Goal: Transaction & Acquisition: Download file/media

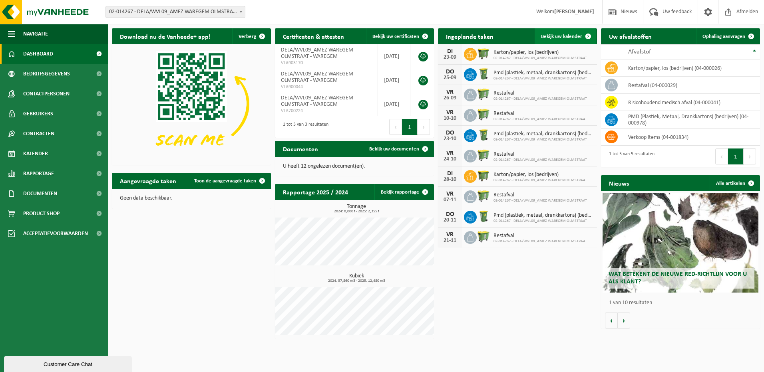
click at [587, 37] on span at bounding box center [588, 36] width 16 height 16
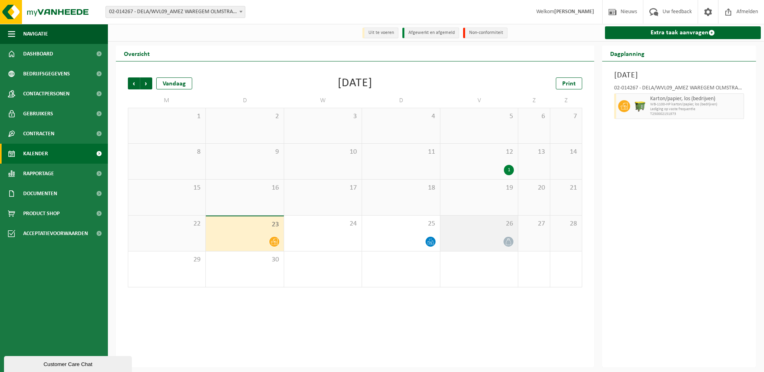
click at [509, 247] on div at bounding box center [508, 241] width 11 height 11
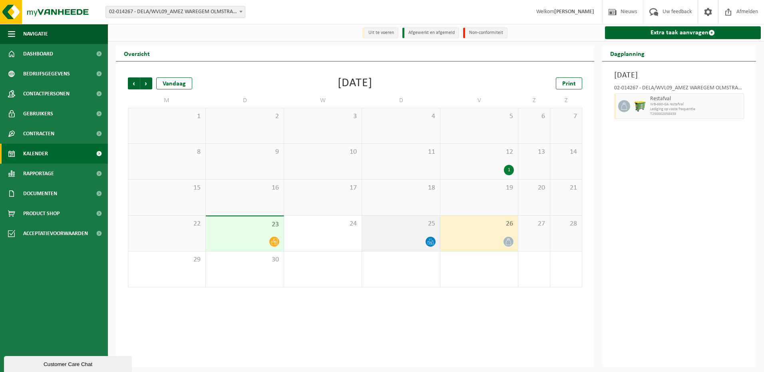
click at [419, 236] on div "25" at bounding box center [400, 234] width 77 height 36
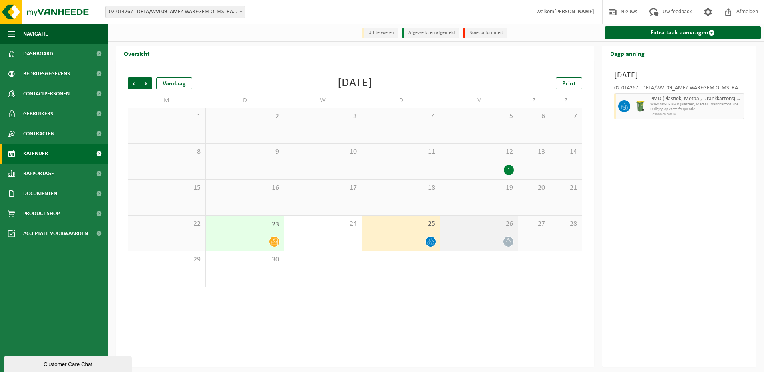
click at [473, 235] on div "26" at bounding box center [478, 234] width 77 height 36
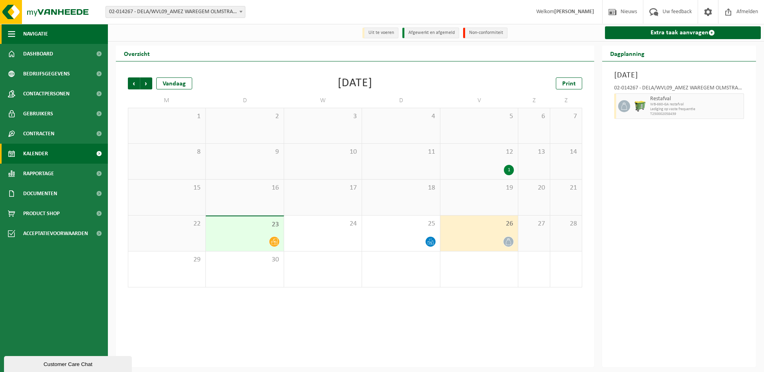
click at [33, 30] on span "Navigatie" at bounding box center [35, 34] width 25 height 20
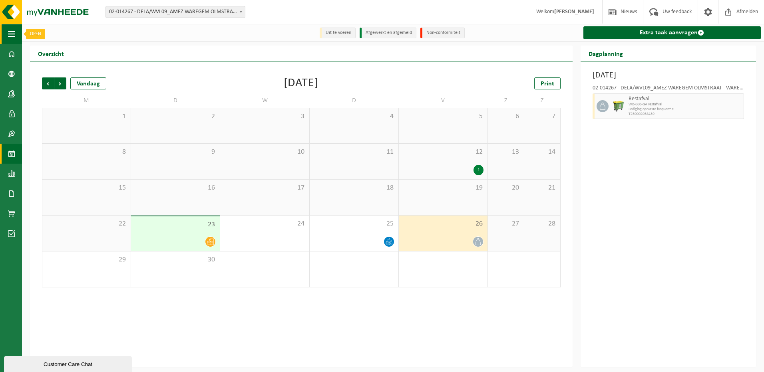
click at [17, 34] on button "Navigatie" at bounding box center [11, 34] width 22 height 20
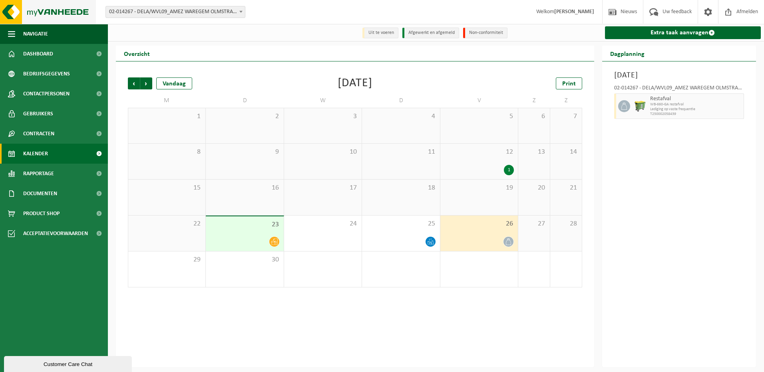
click at [79, 12] on img at bounding box center [48, 12] width 96 height 24
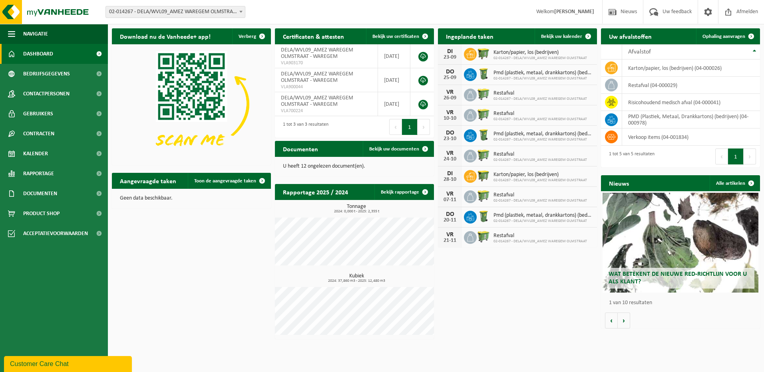
click at [511, 56] on span "02-014267 - DELA/WVL09_AMEZ WAREGEM OLMSTRAAT" at bounding box center [539, 58] width 93 height 5
click at [503, 56] on span "02-014267 - DELA/WVL09_AMEZ WAREGEM OLMSTRAAT" at bounding box center [539, 58] width 93 height 5
click at [473, 55] on icon at bounding box center [470, 54] width 8 height 7
click at [584, 36] on span at bounding box center [588, 36] width 16 height 16
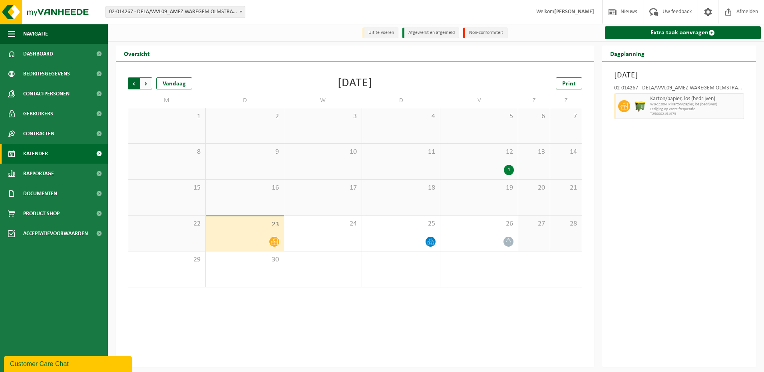
click at [147, 83] on span "Volgende" at bounding box center [146, 83] width 12 height 12
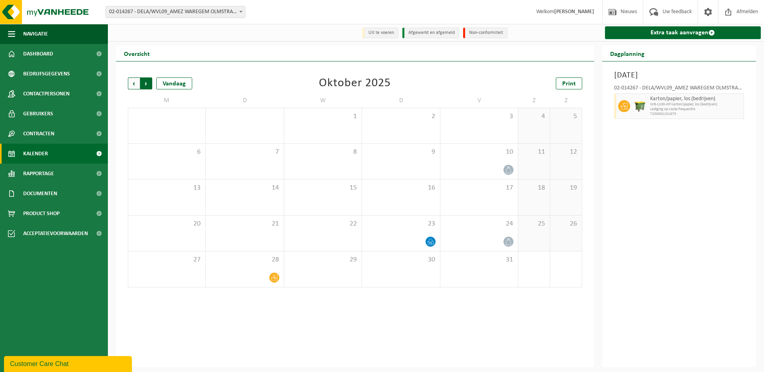
click at [133, 83] on span "Vorige" at bounding box center [134, 83] width 12 height 12
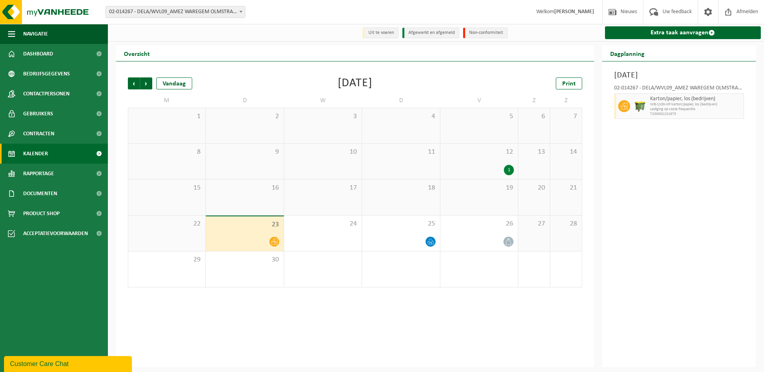
click at [508, 171] on div "1" at bounding box center [509, 170] width 10 height 10
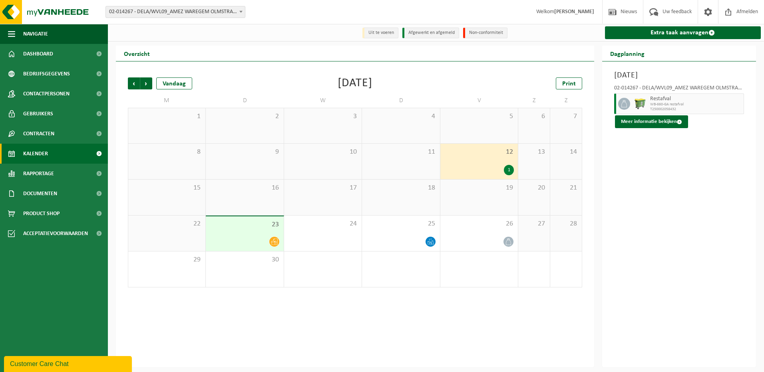
click at [262, 233] on div "23" at bounding box center [244, 233] width 77 height 35
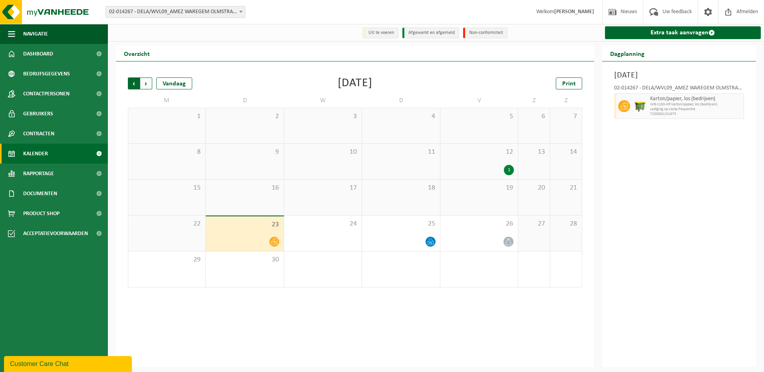
click at [150, 87] on span "Volgende" at bounding box center [146, 83] width 12 height 12
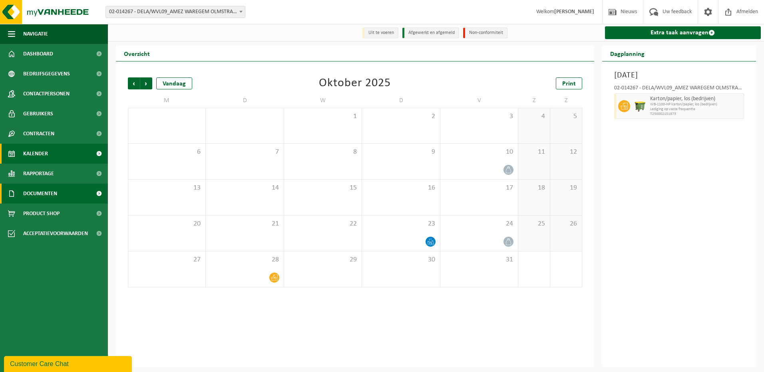
click at [54, 193] on span "Documenten" at bounding box center [40, 194] width 34 height 20
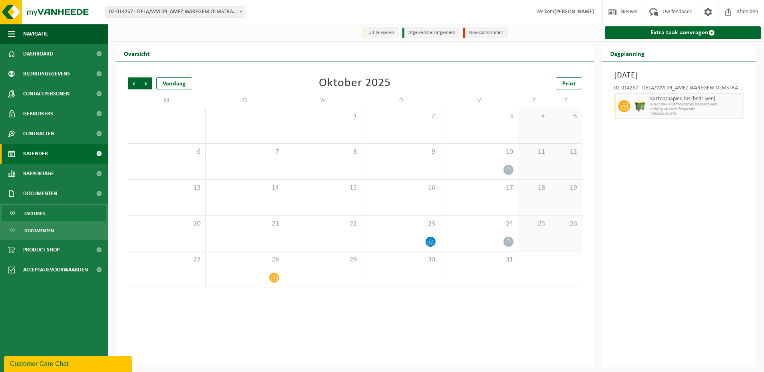
click at [44, 212] on span "Facturen" at bounding box center [34, 213] width 21 height 15
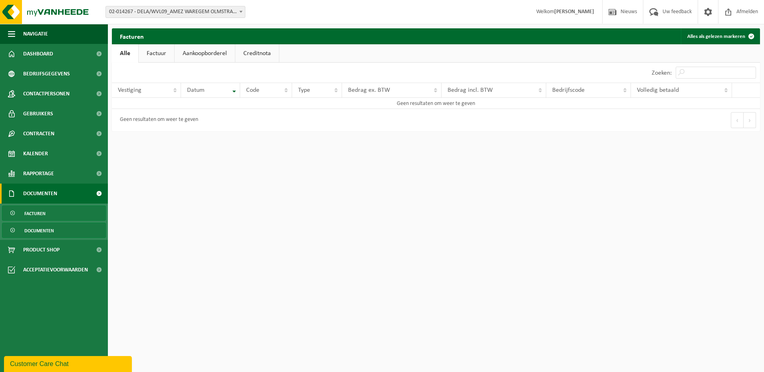
click at [38, 231] on span "Documenten" at bounding box center [39, 230] width 30 height 15
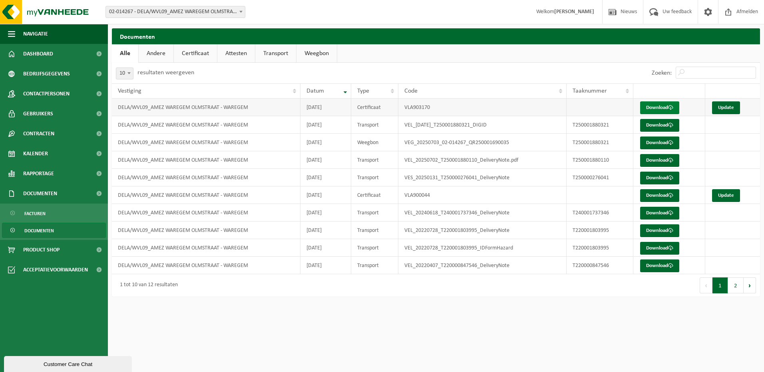
click at [668, 106] on link "Download" at bounding box center [659, 107] width 39 height 13
click at [243, 13] on span at bounding box center [241, 11] width 8 height 10
click at [75, 9] on img at bounding box center [48, 12] width 96 height 24
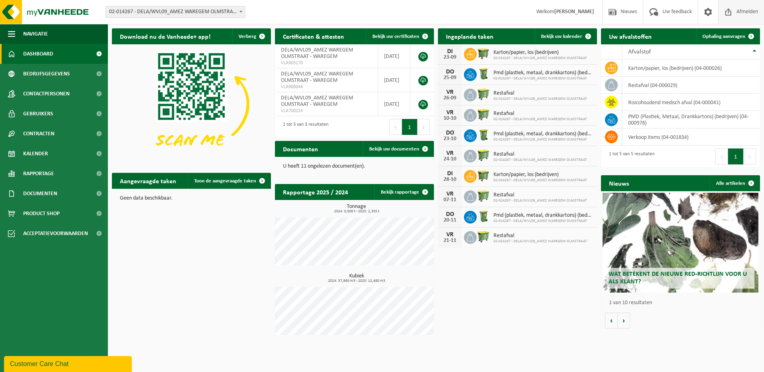
click at [741, 12] on span "Afmelden" at bounding box center [747, 12] width 26 height 24
